Goal: Information Seeking & Learning: Learn about a topic

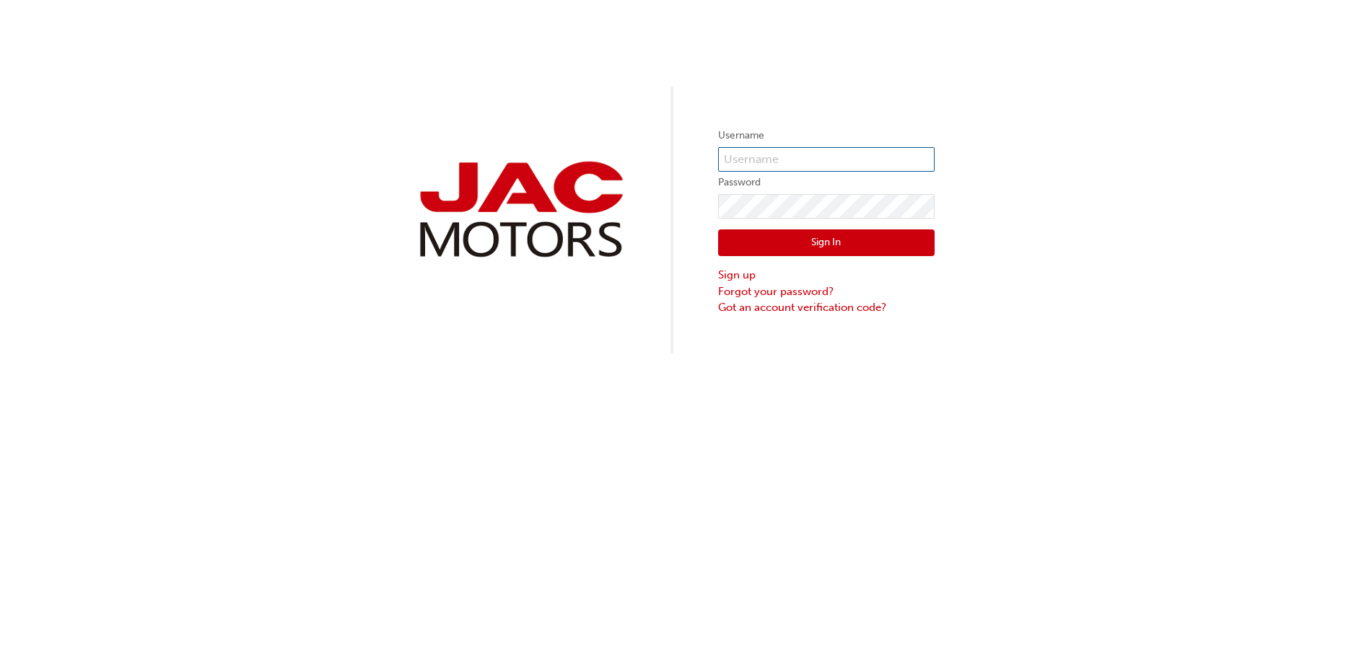
type input "CK1019"
click at [815, 240] on button "Sign In" at bounding box center [826, 243] width 217 height 27
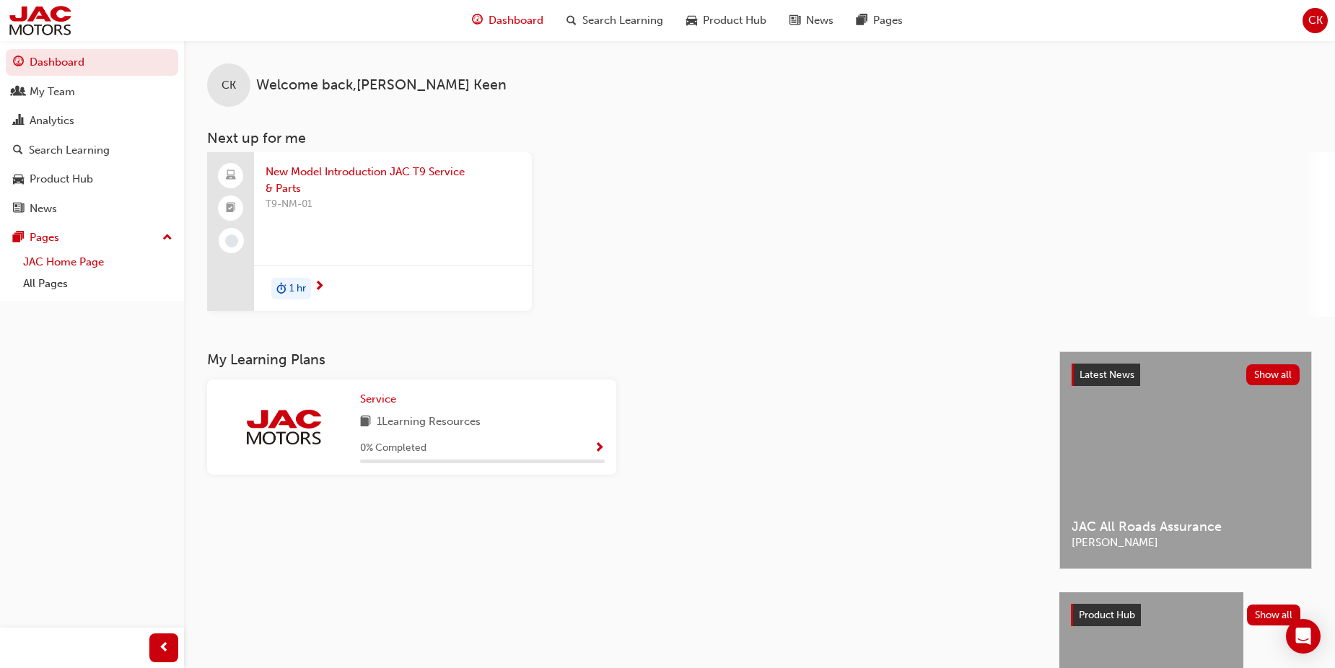
click at [57, 266] on link "JAC Home Page" at bounding box center [97, 262] width 161 height 22
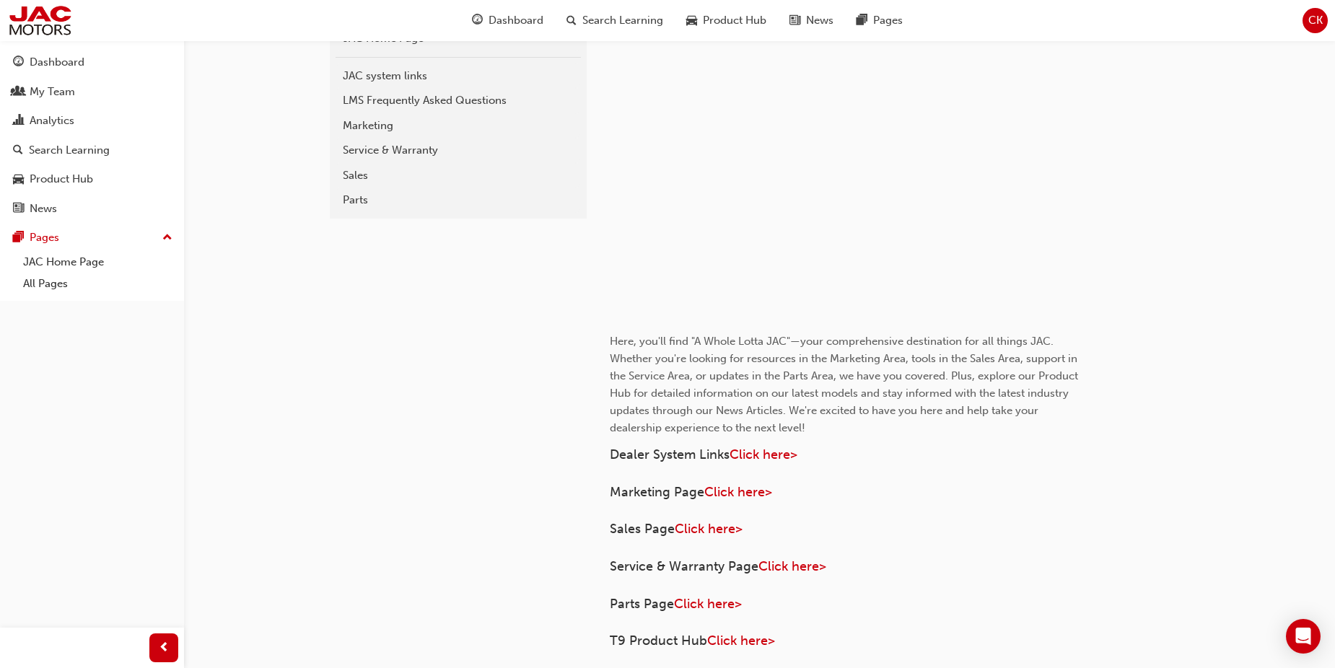
scroll to position [523, 0]
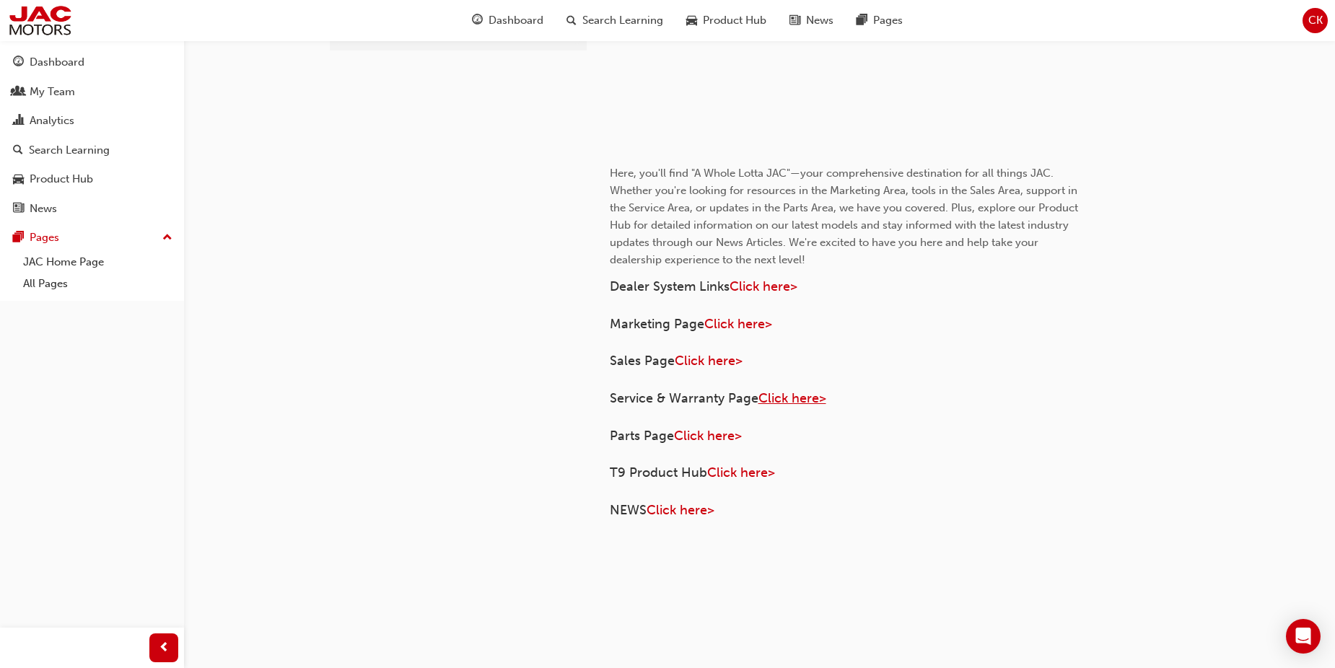
click at [785, 395] on span "Click here>" at bounding box center [793, 398] width 68 height 16
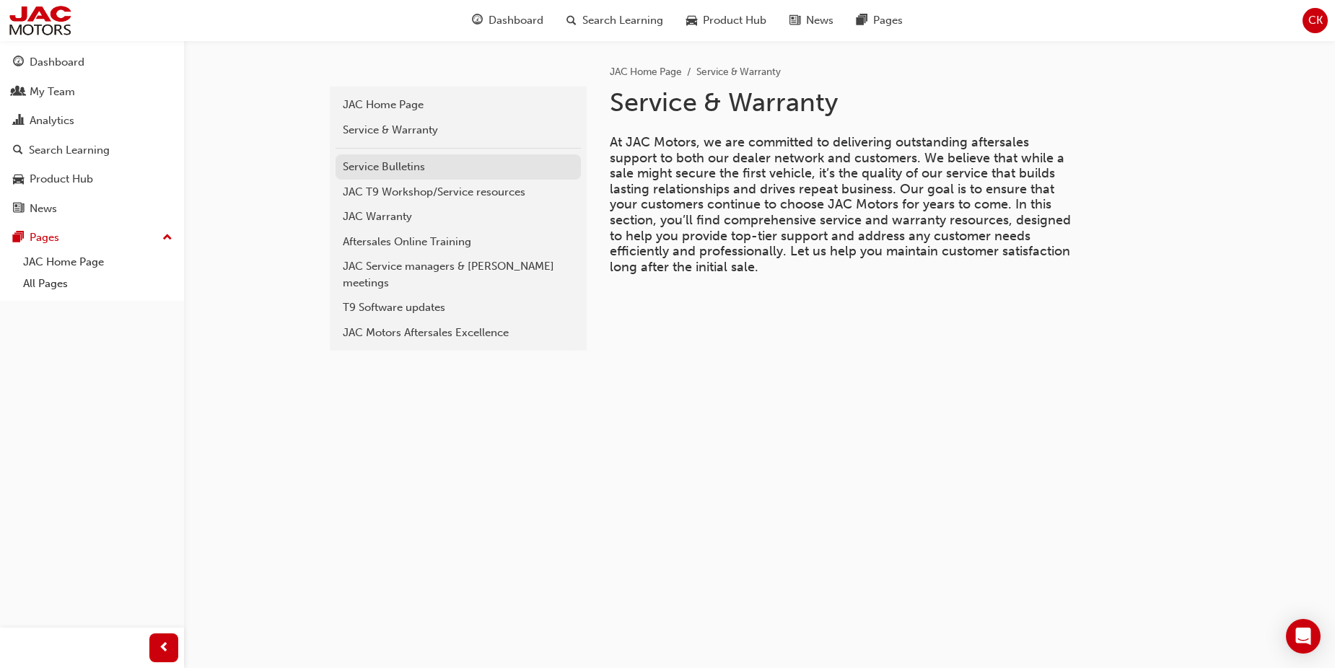
click at [392, 167] on div "Service Bulletins" at bounding box center [458, 167] width 231 height 17
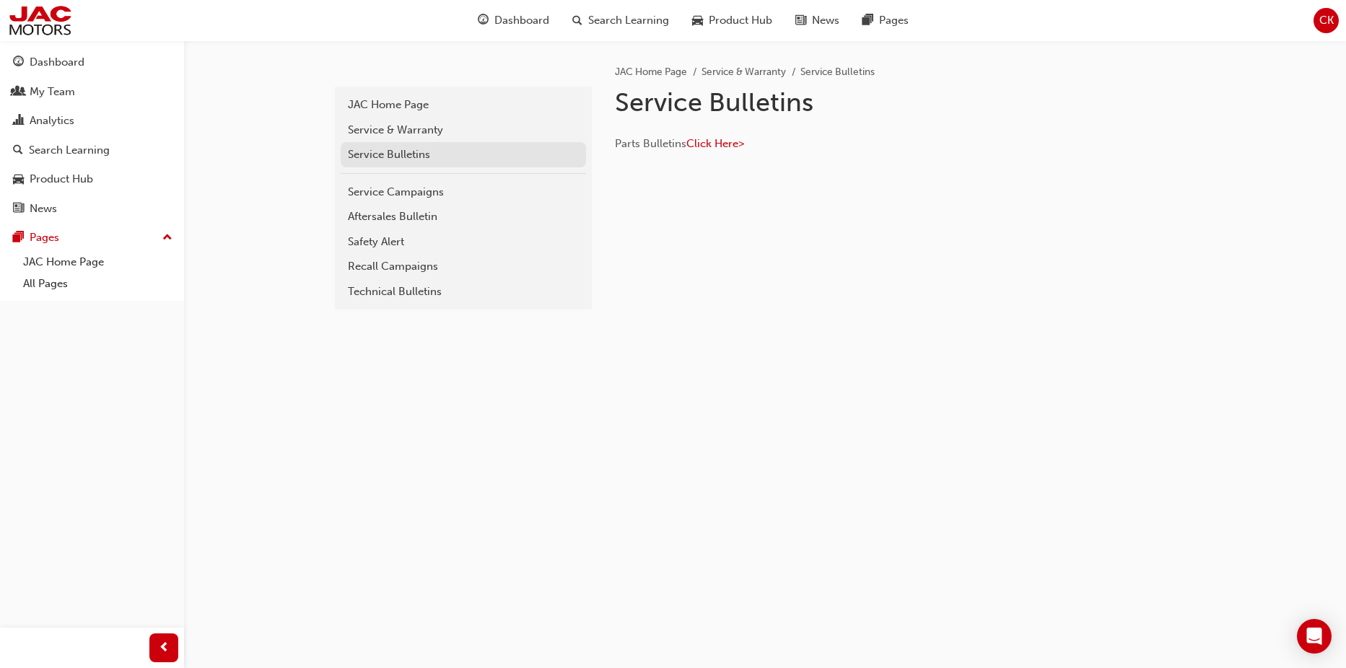
click at [377, 153] on div "Service Bulletins" at bounding box center [463, 155] width 231 height 17
click at [377, 154] on div "Service Bulletins" at bounding box center [463, 155] width 231 height 17
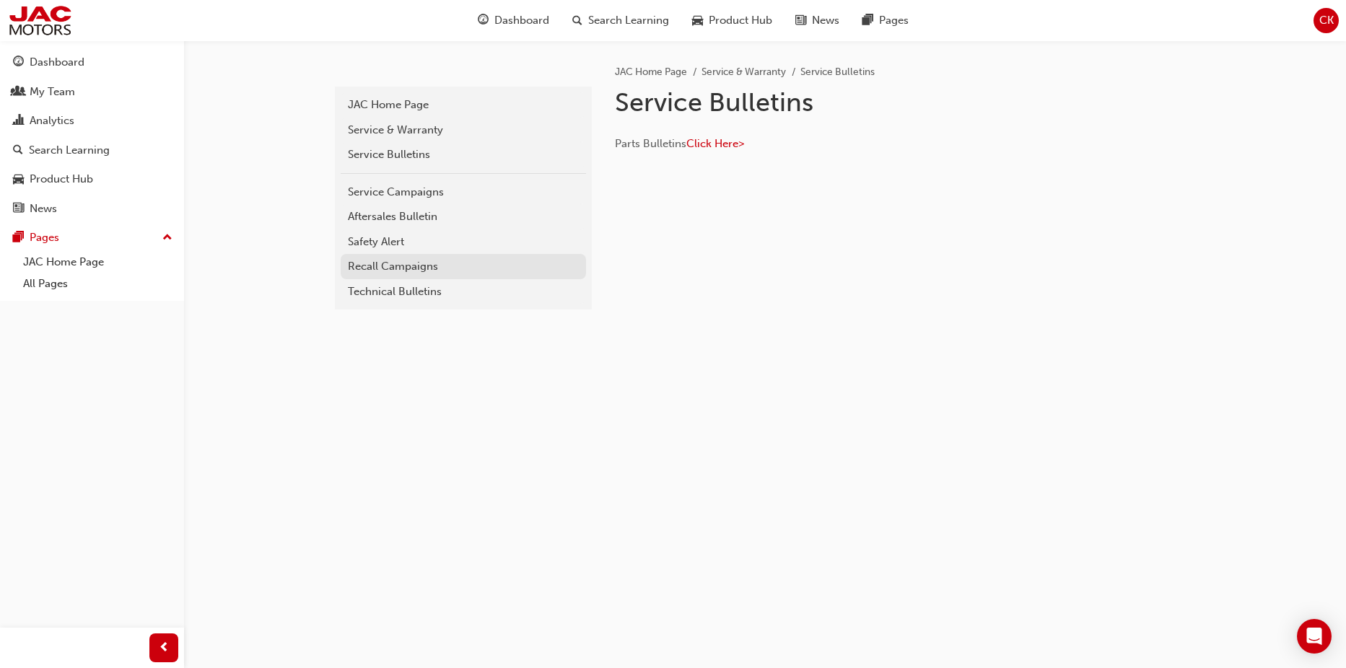
click at [379, 264] on div "Recall Campaigns" at bounding box center [463, 266] width 231 height 17
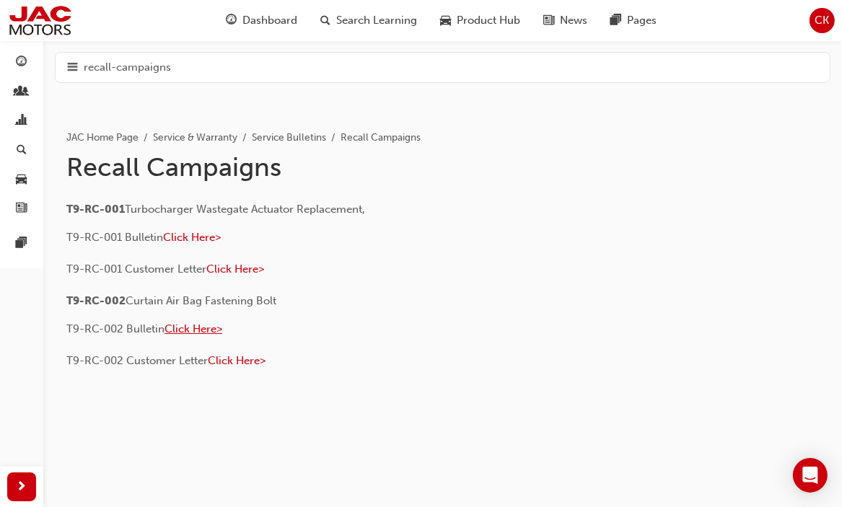
click at [180, 328] on span "Click Here>" at bounding box center [194, 329] width 58 height 13
click at [304, 142] on link "Service Bulletins" at bounding box center [289, 137] width 74 height 12
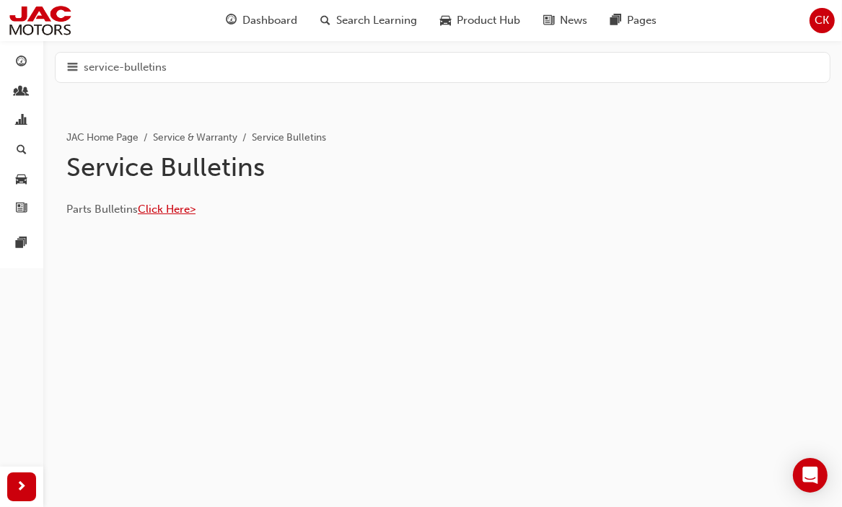
click at [167, 211] on span "Click Here>" at bounding box center [167, 209] width 58 height 13
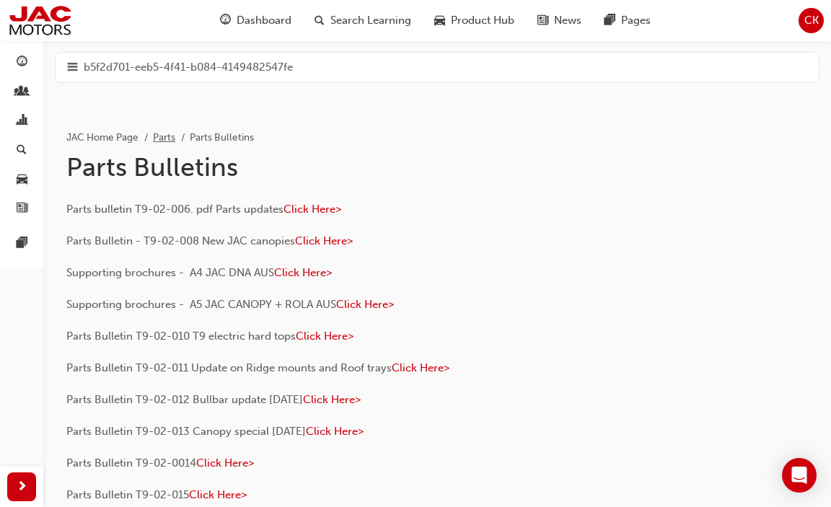
click at [162, 137] on link "Parts" at bounding box center [164, 137] width 22 height 12
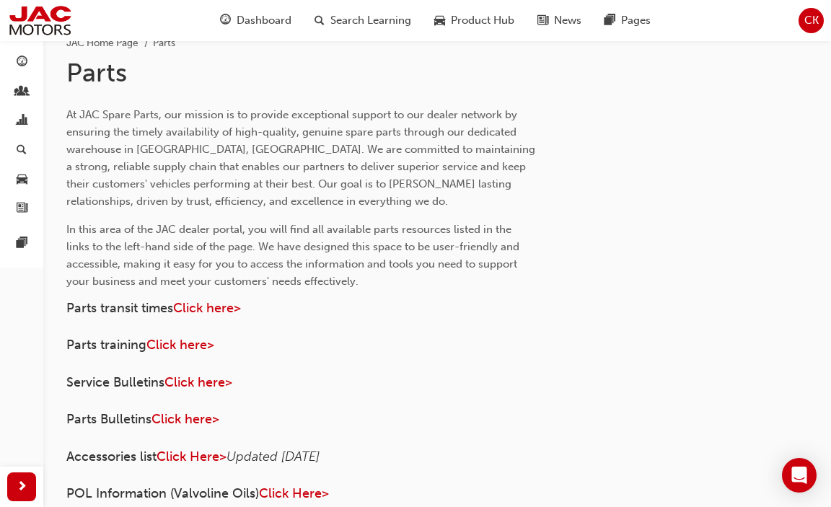
scroll to position [217, 0]
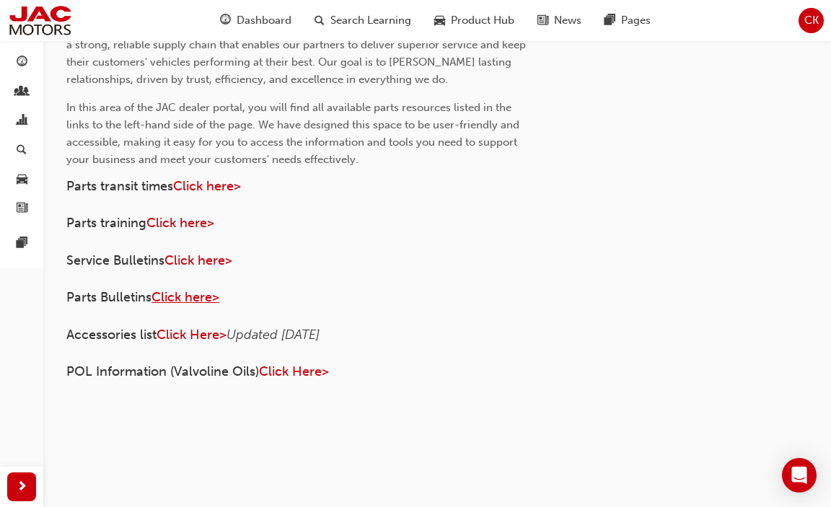
click at [183, 297] on span "Click here>" at bounding box center [186, 297] width 68 height 16
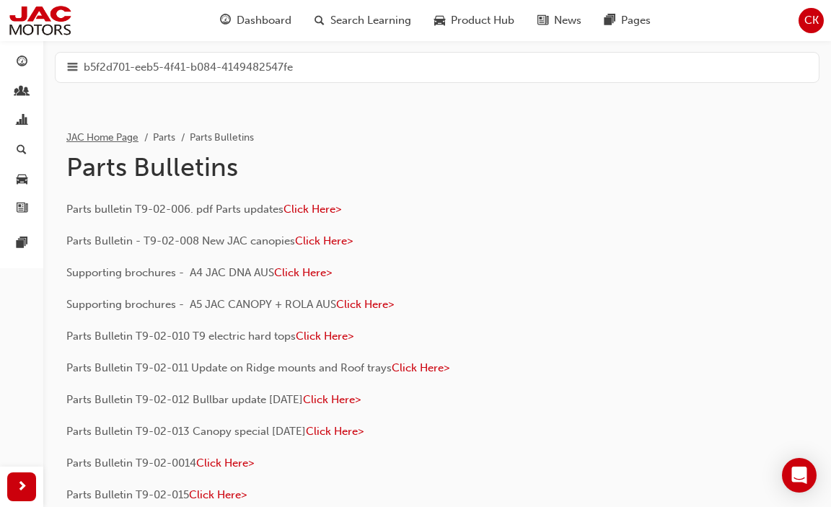
click at [99, 134] on link "JAC Home Page" at bounding box center [102, 137] width 72 height 12
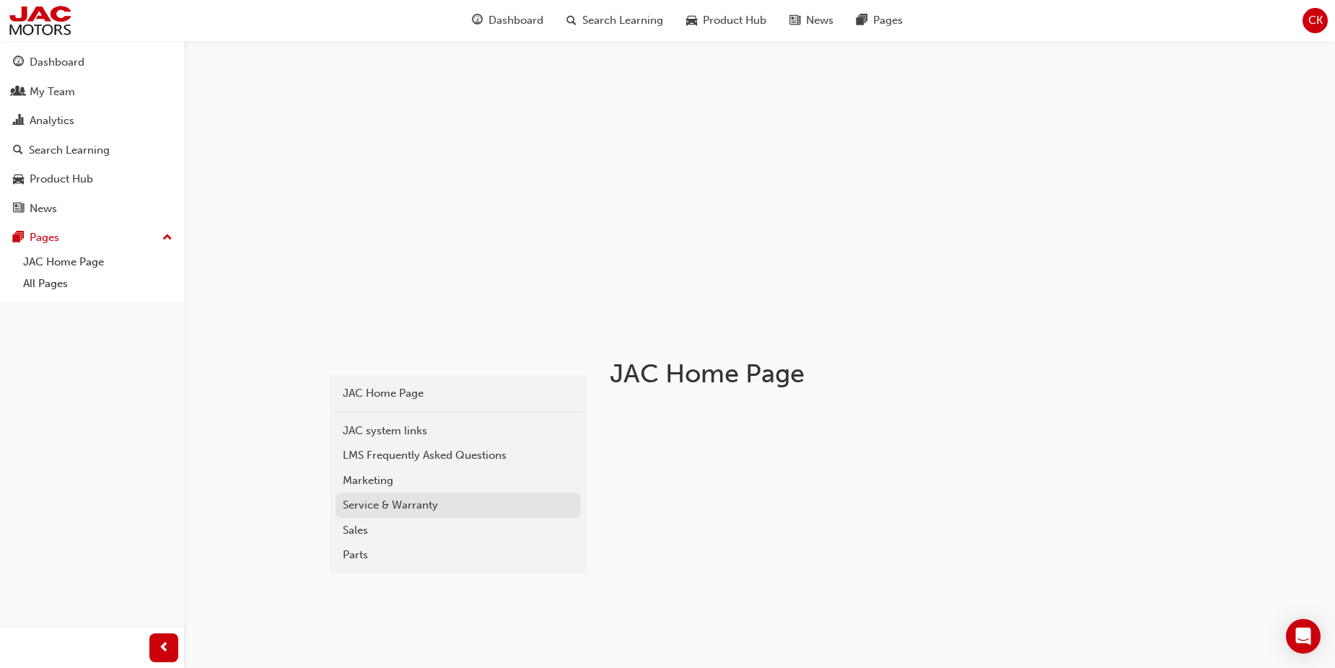
click at [367, 505] on div "Service & Warranty" at bounding box center [458, 505] width 231 height 17
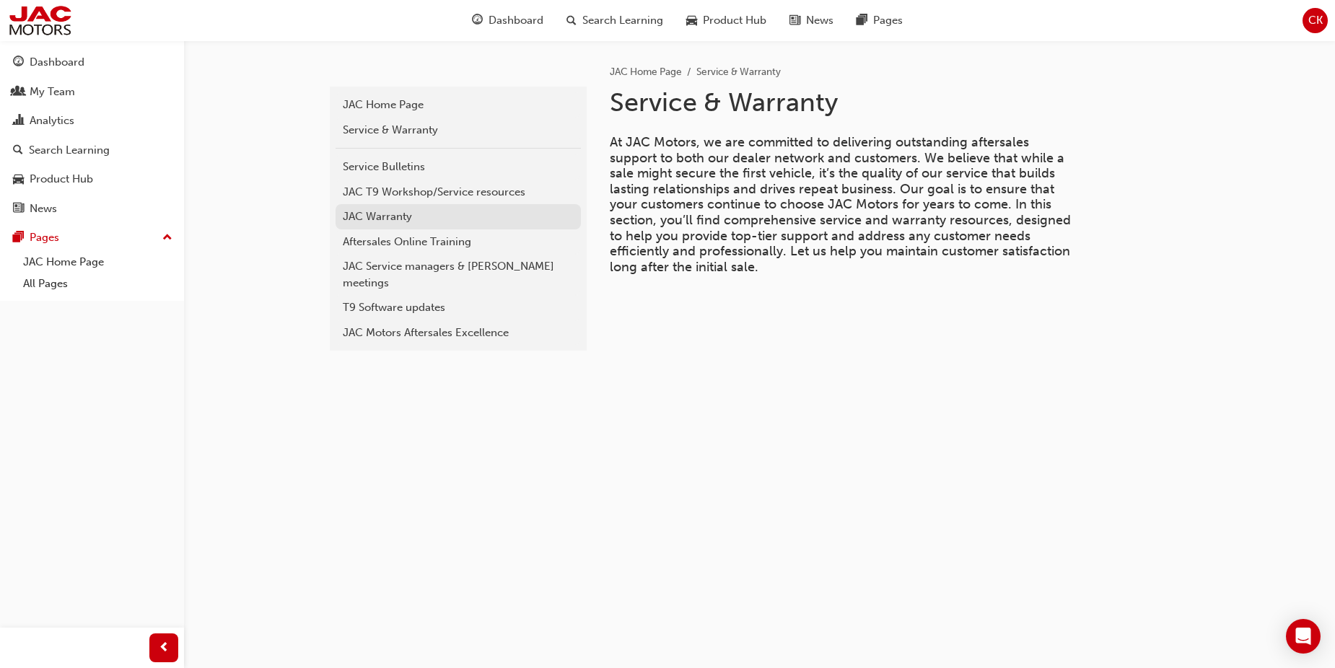
click at [381, 218] on div "JAC Warranty" at bounding box center [458, 217] width 231 height 17
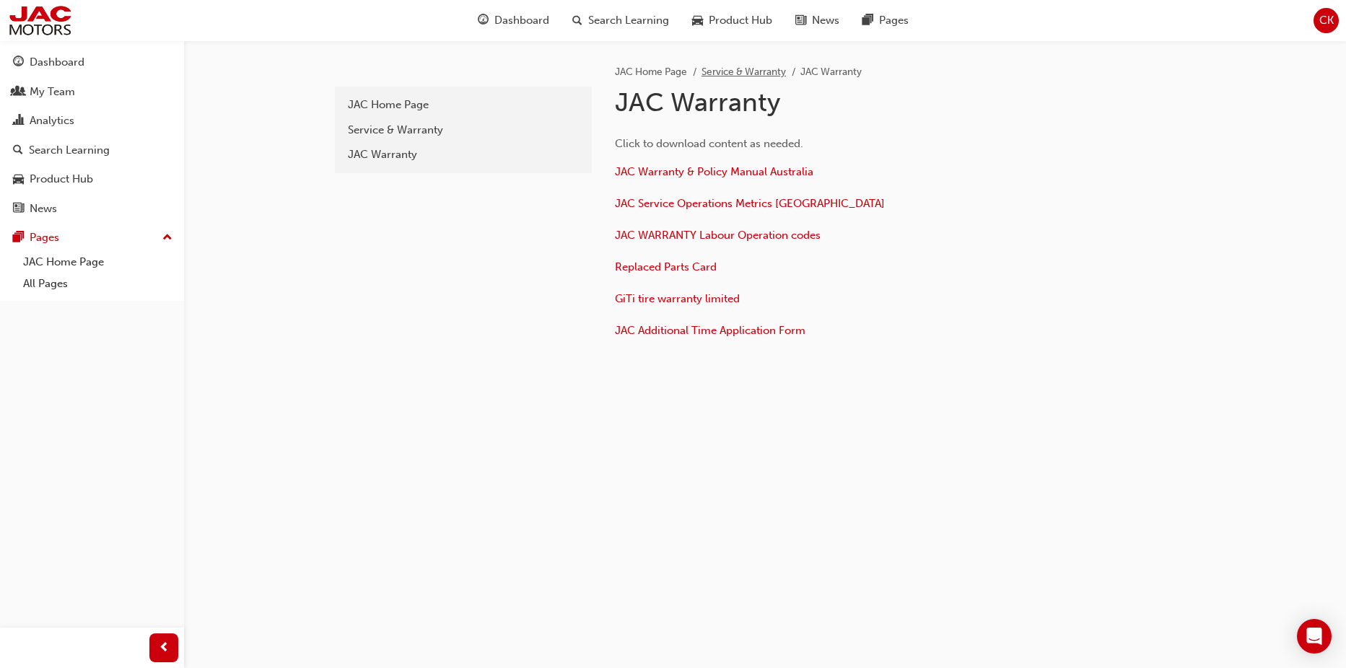
click at [716, 70] on link "Service & Warranty" at bounding box center [744, 72] width 84 height 12
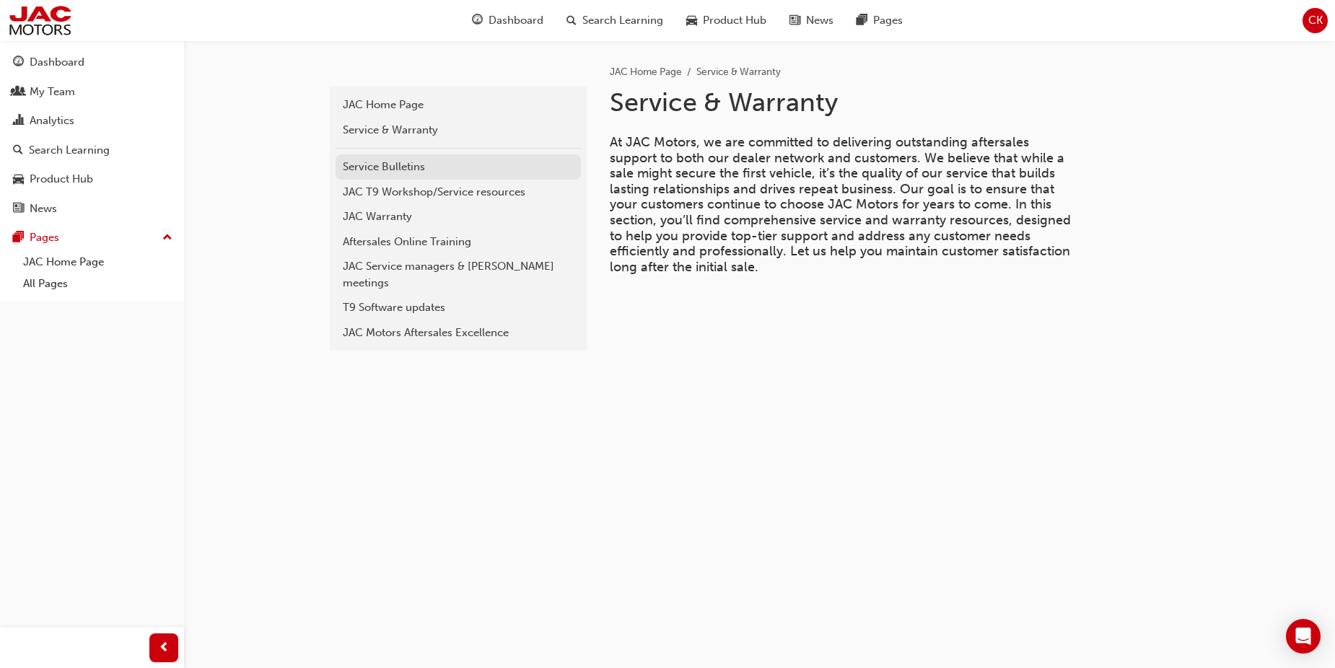
click at [354, 165] on div "Service Bulletins" at bounding box center [458, 167] width 231 height 17
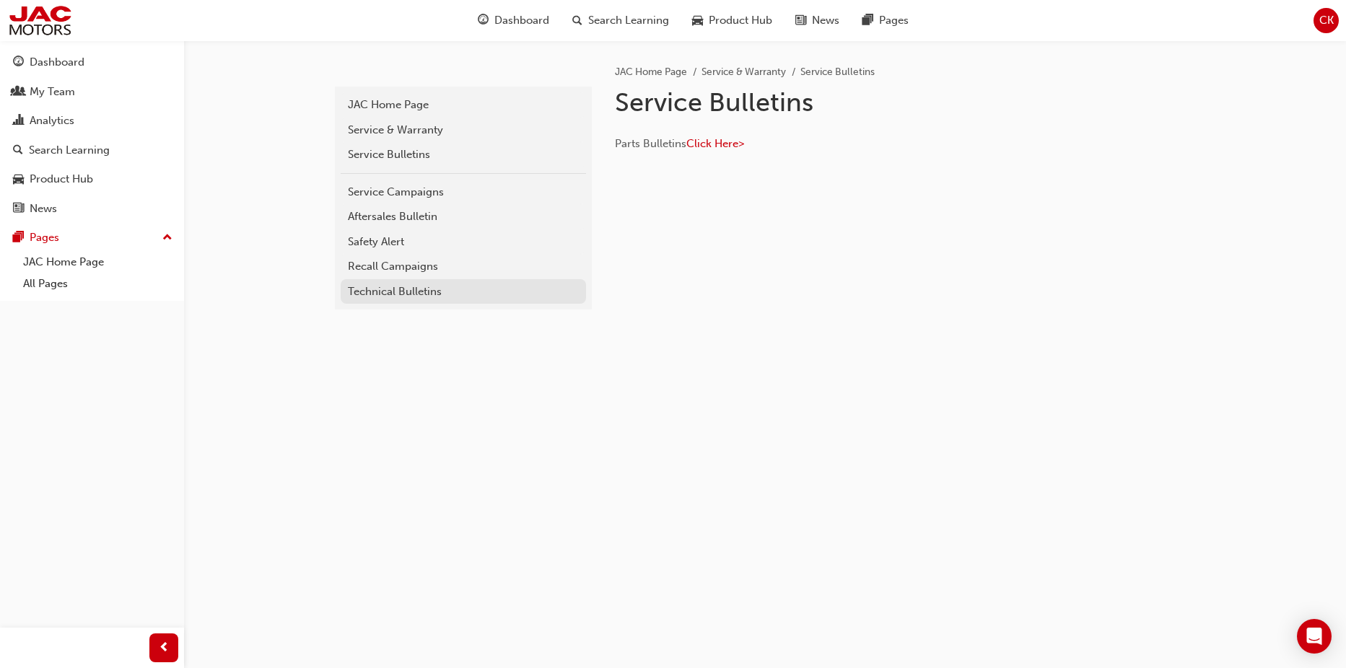
click at [380, 292] on div "Technical Bulletins" at bounding box center [463, 292] width 231 height 17
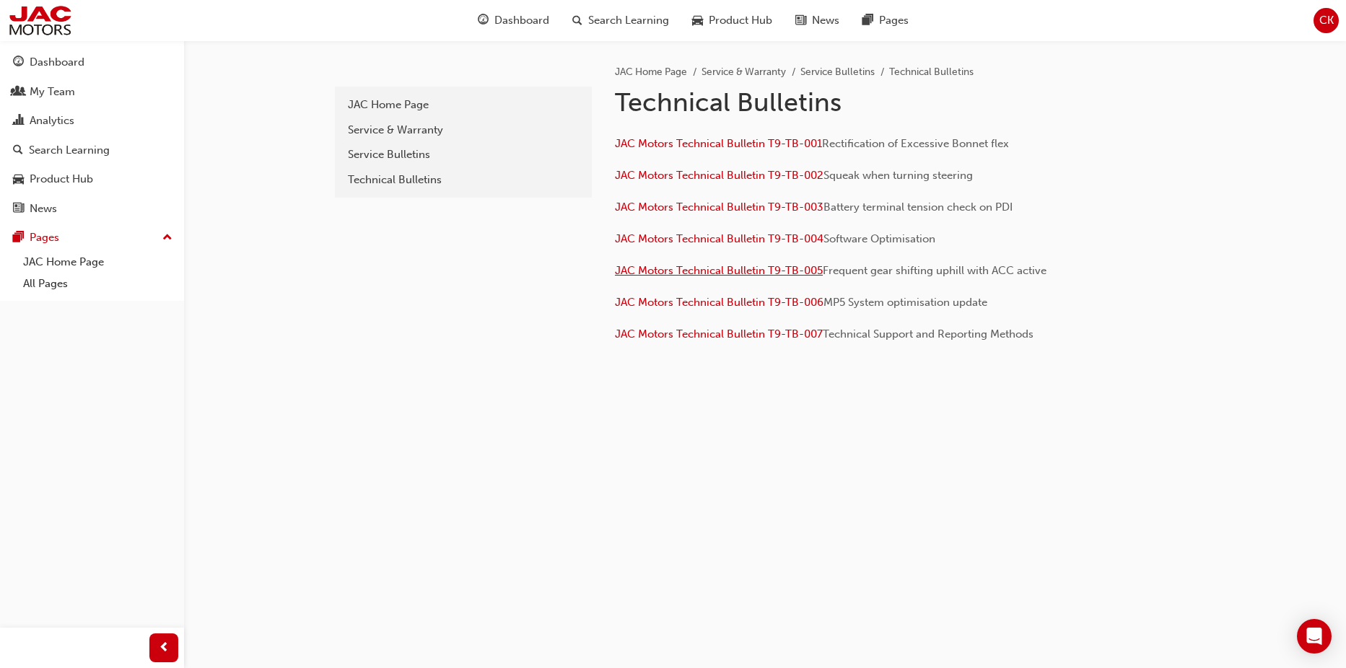
click at [689, 272] on span "JAC Motors Technical Bulletin T9-TB-005" at bounding box center [719, 270] width 208 height 13
click at [689, 333] on span "JAC Motors Technical Bulletin T9-TB-007" at bounding box center [719, 334] width 208 height 13
click at [390, 150] on div "Service Bulletins" at bounding box center [463, 155] width 231 height 17
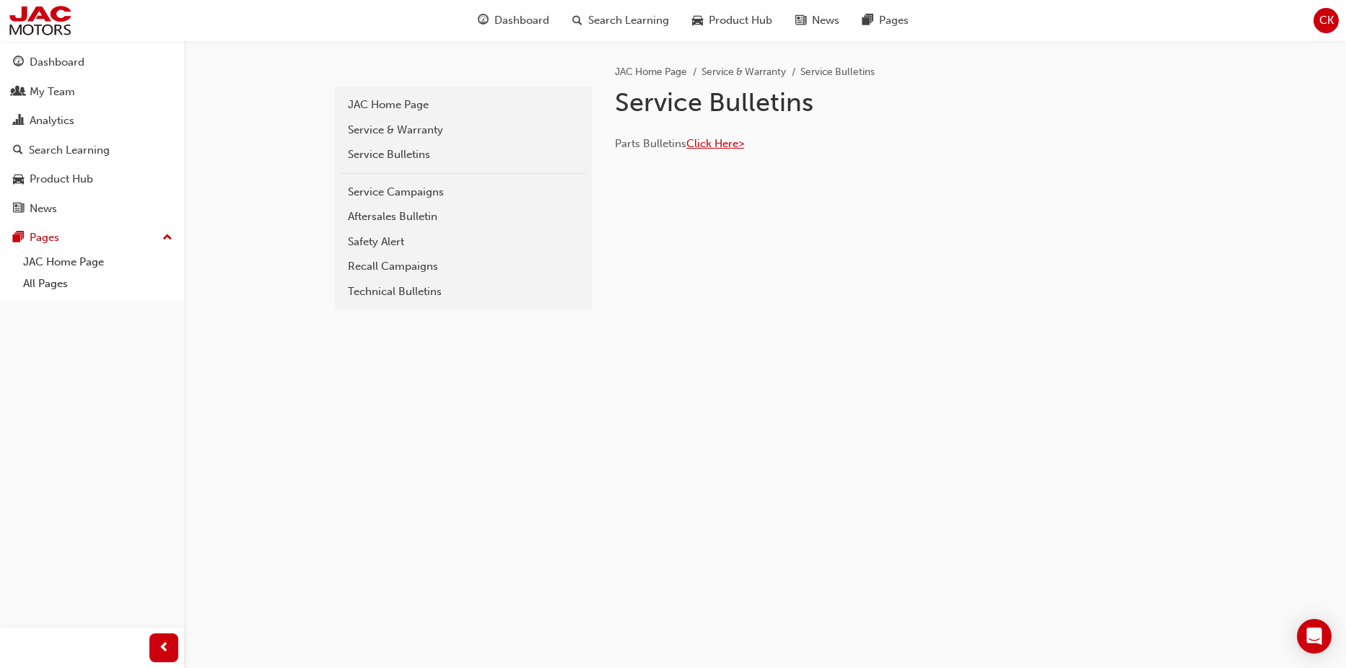
click at [724, 144] on span "Click Here>" at bounding box center [715, 143] width 58 height 13
click at [375, 147] on div "Service Bulletins" at bounding box center [463, 155] width 231 height 17
click at [717, 143] on span "Click Here>" at bounding box center [715, 143] width 58 height 13
click at [392, 192] on div "Service Campaigns" at bounding box center [463, 192] width 231 height 17
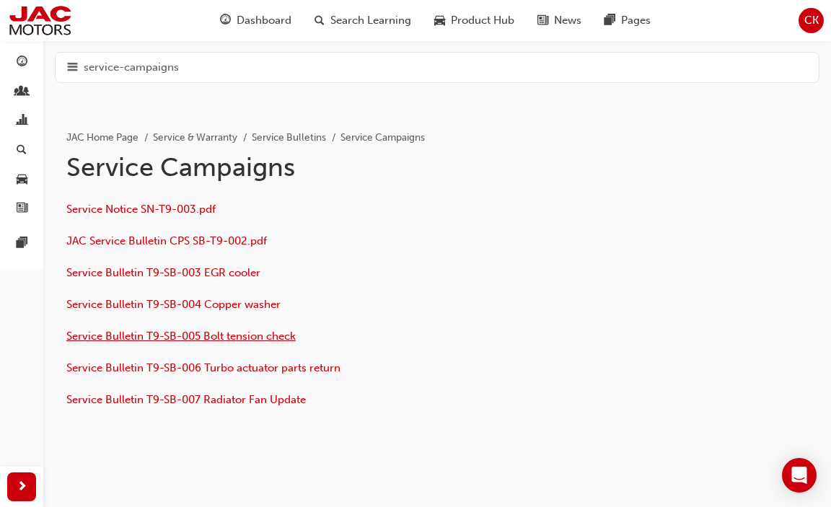
click at [124, 336] on span "Service Bulletin T9-SB-005 Bolt tension check" at bounding box center [181, 336] width 230 height 13
click at [95, 239] on span "JAC Service Bulletin CPS SB-T9-002.pdf" at bounding box center [166, 241] width 201 height 13
click at [211, 398] on span "Service Bulletin T9-SB-007 Radiator Fan Update" at bounding box center [186, 399] width 240 height 13
